Goal: Navigation & Orientation: Find specific page/section

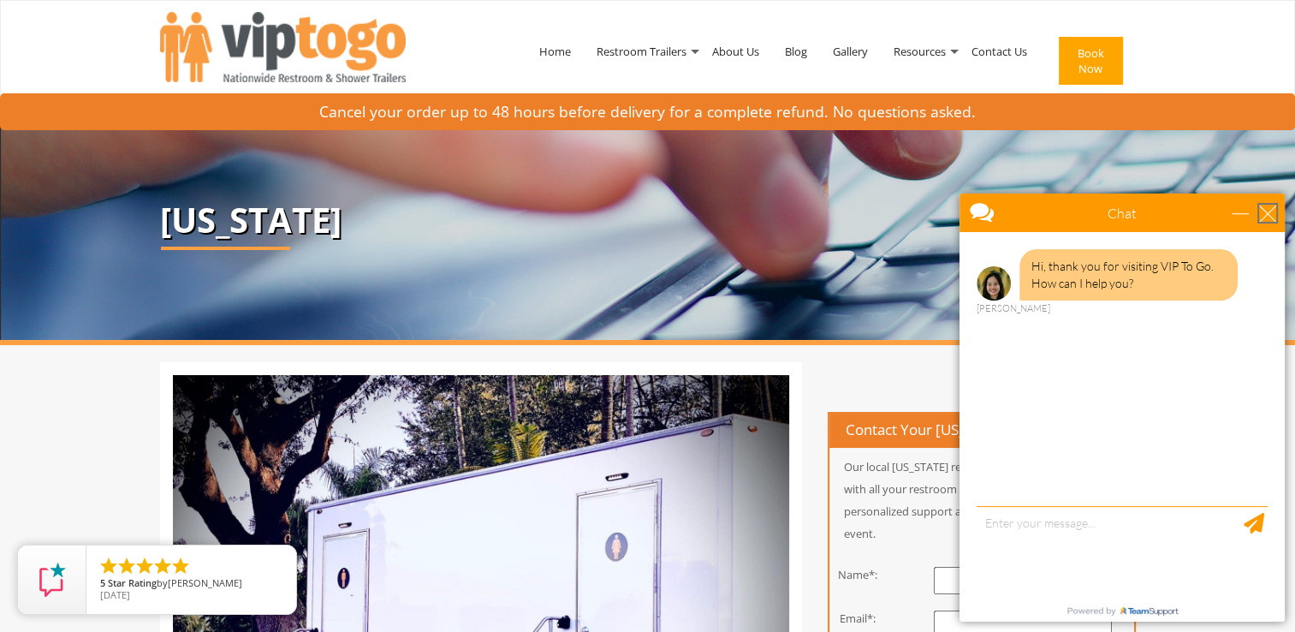
click at [1269, 212] on div "close" at bounding box center [1267, 213] width 17 height 17
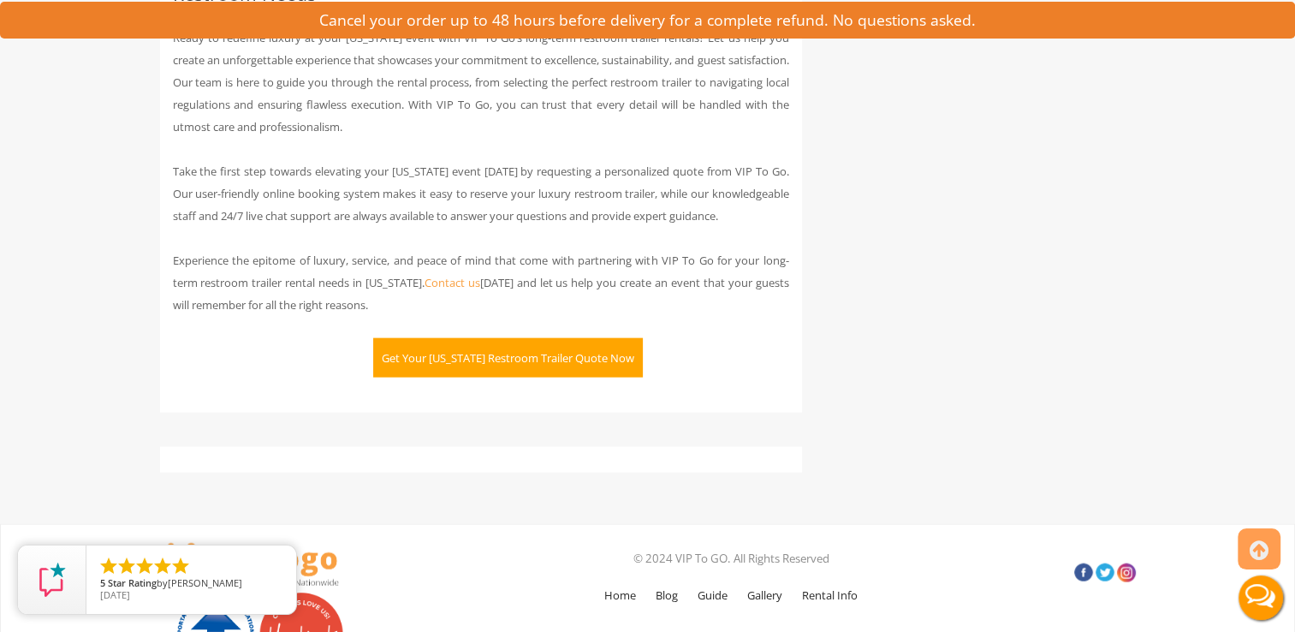
scroll to position [3868, 0]
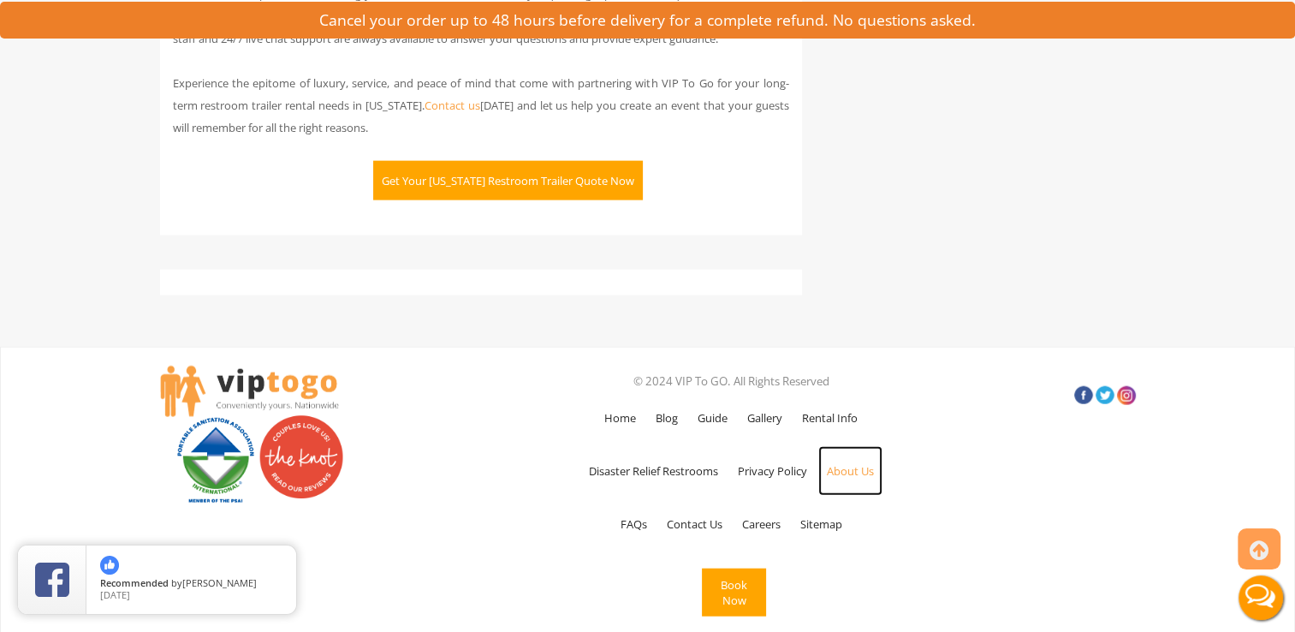
click at [845, 472] on link "About Us" at bounding box center [850, 471] width 64 height 50
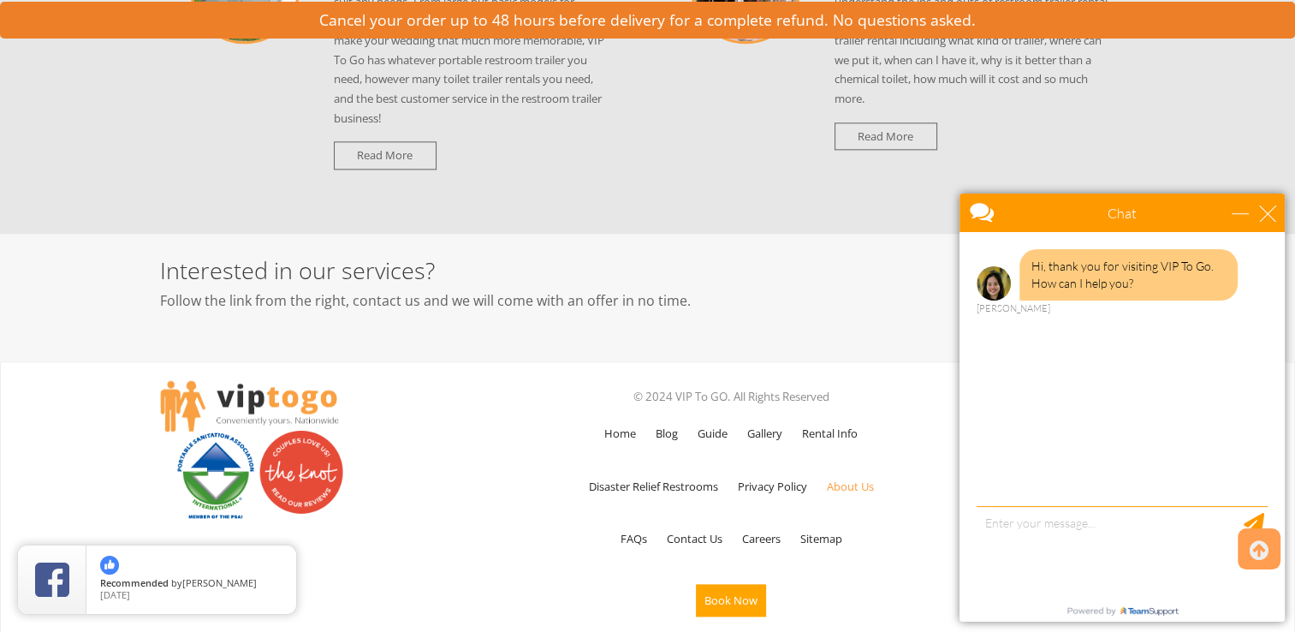
scroll to position [2044, 0]
click at [1267, 214] on div "close" at bounding box center [1267, 213] width 17 height 17
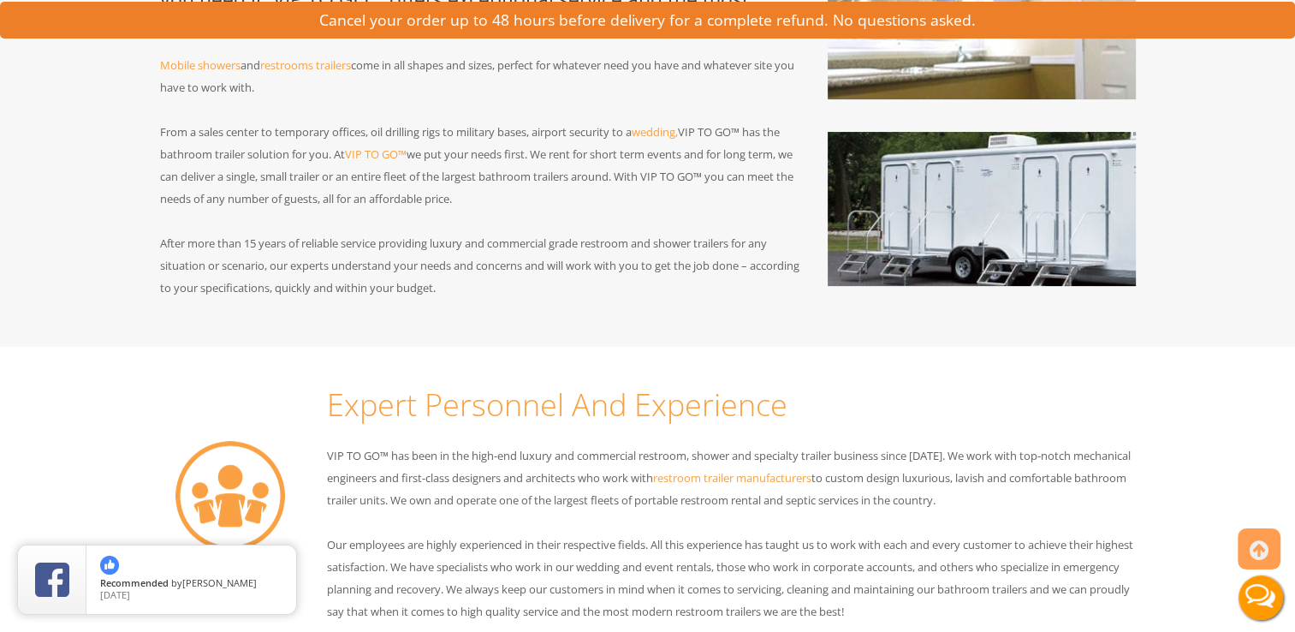
scroll to position [0, 0]
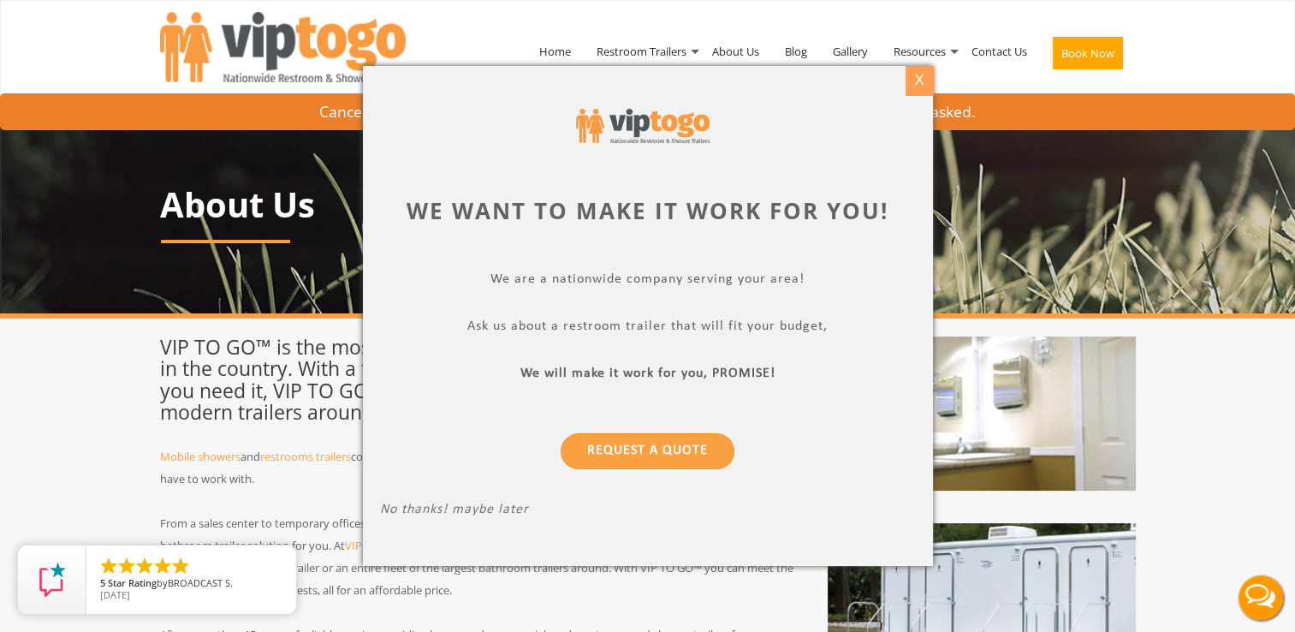
click at [912, 80] on div "X" at bounding box center [918, 80] width 27 height 29
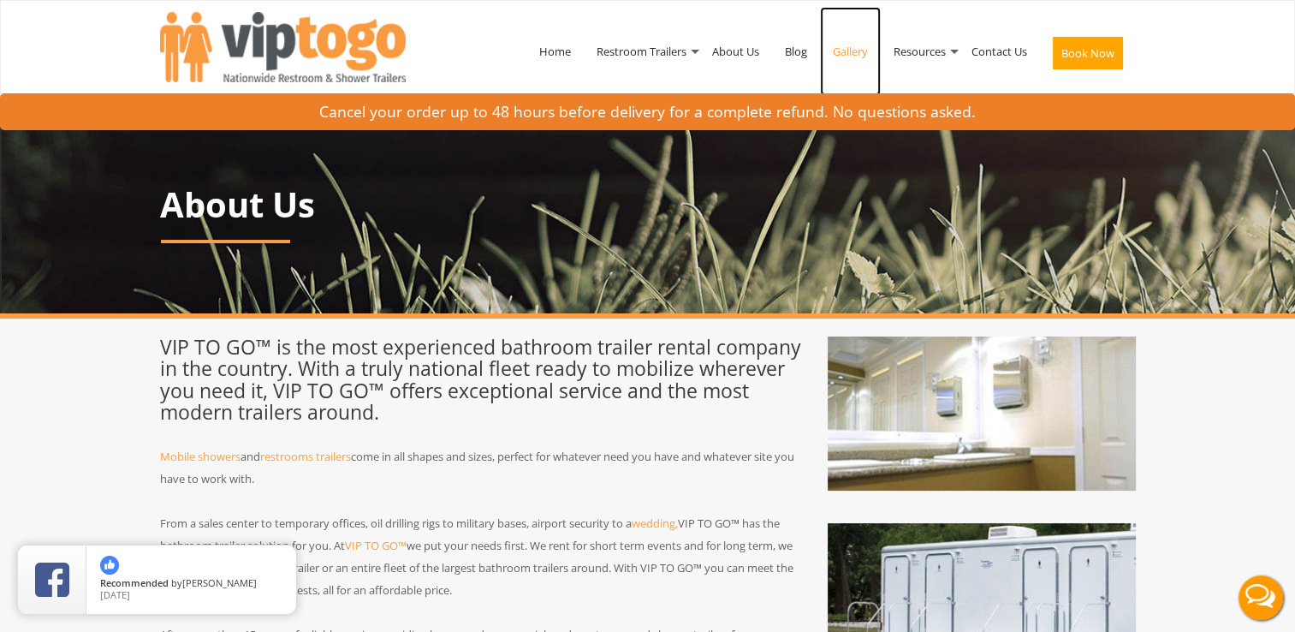
click at [847, 53] on link "Gallery" at bounding box center [850, 51] width 61 height 89
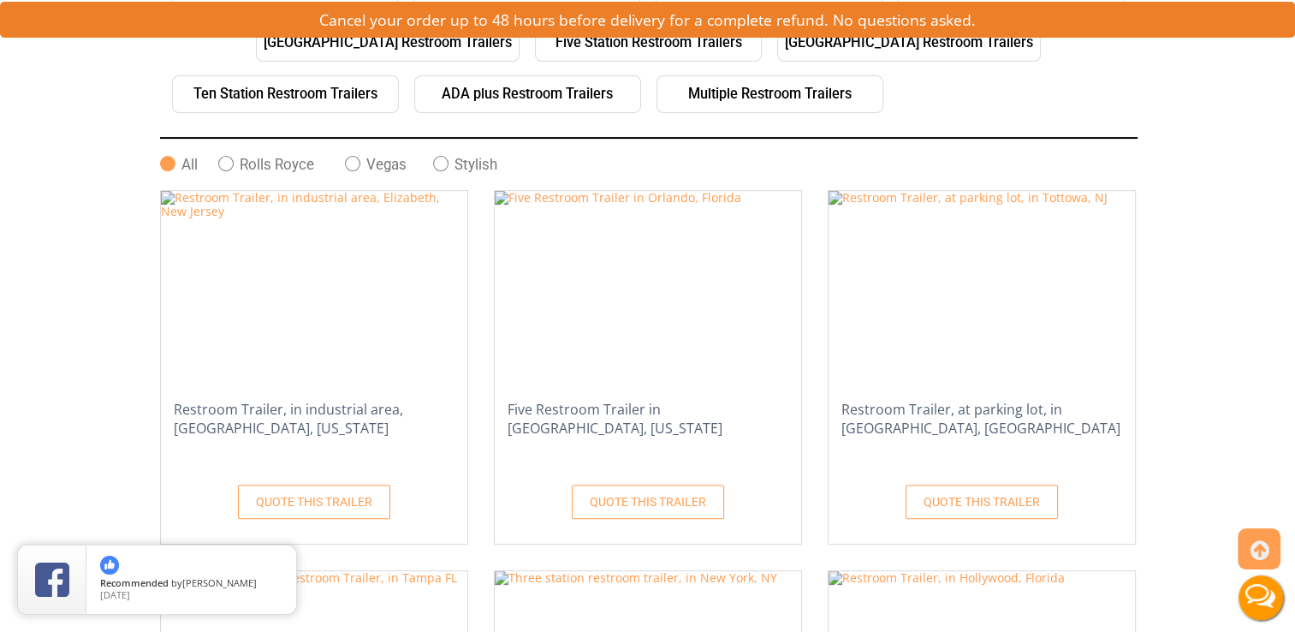
scroll to position [445, 0]
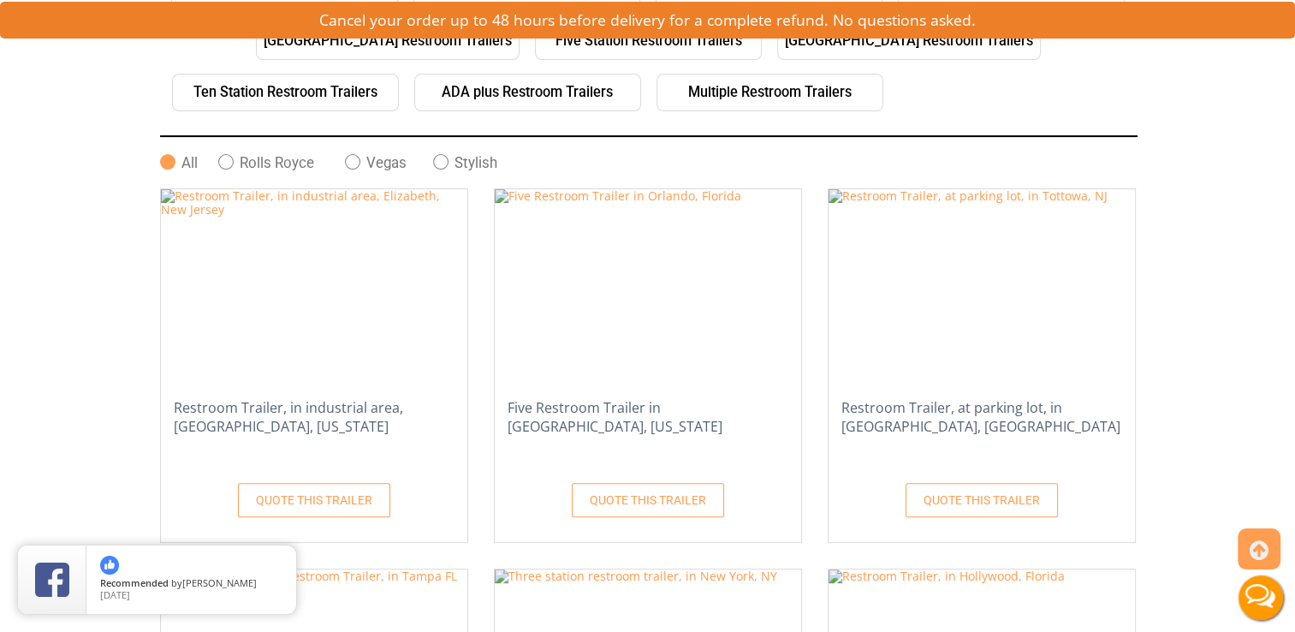
click at [227, 158] on span at bounding box center [225, 161] width 15 height 15
click at [0, 0] on input "Rolls Royce" at bounding box center [0, 0] width 0 height 0
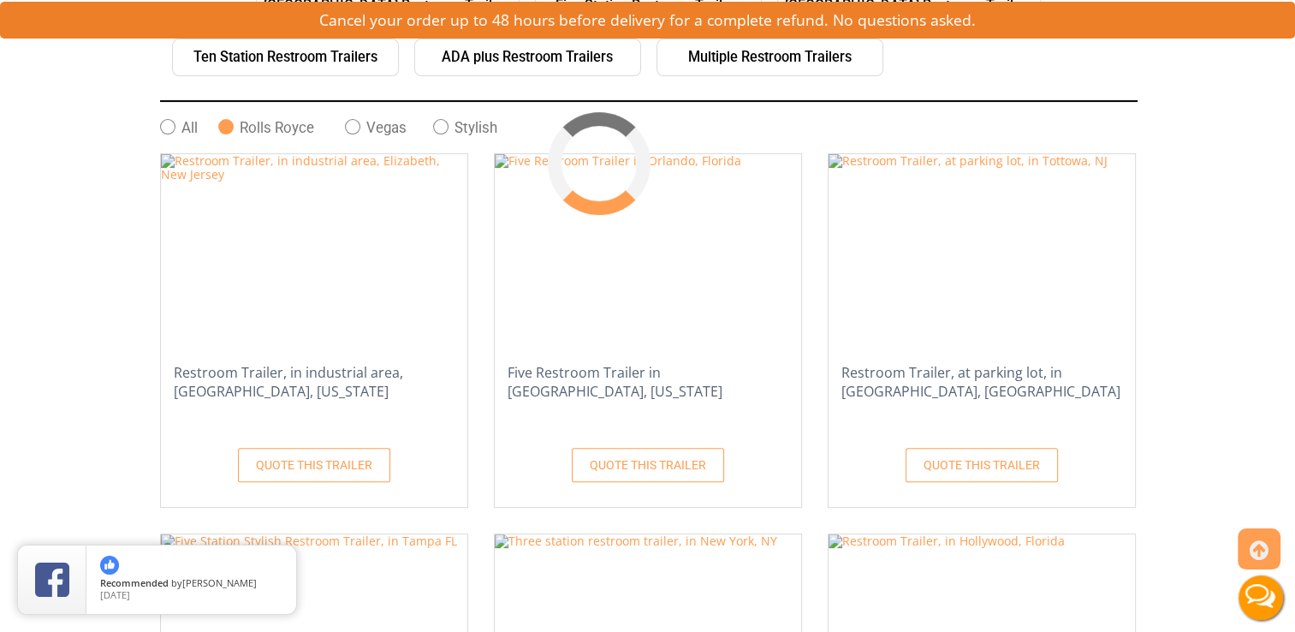
scroll to position [0, 0]
